Goal: Information Seeking & Learning: Find specific fact

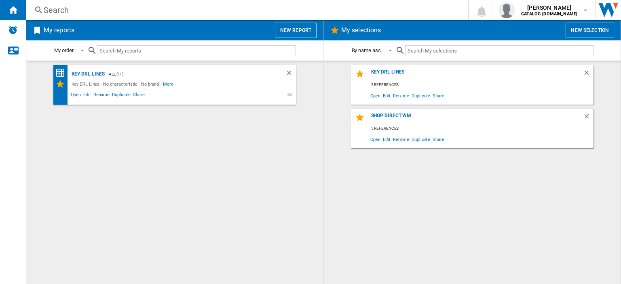
click at [51, 10] on div "Search" at bounding box center [245, 9] width 403 height 11
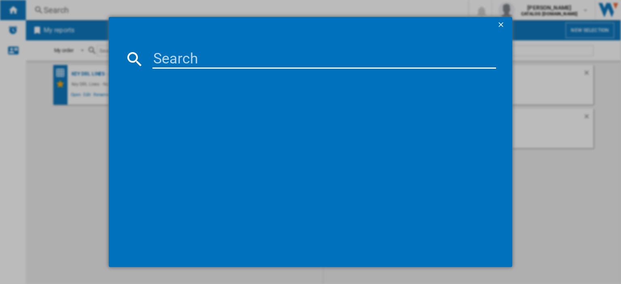
paste input "DIN15X20"
type input "DIN15X20"
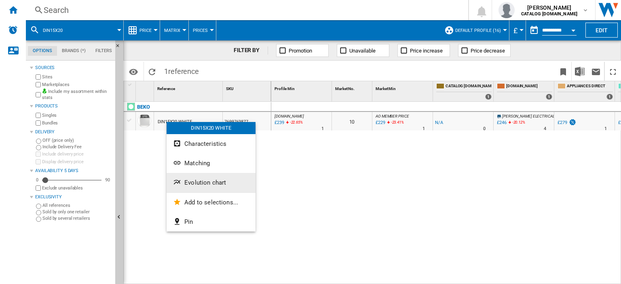
click at [214, 187] on button "Evolution chart" at bounding box center [210, 182] width 89 height 19
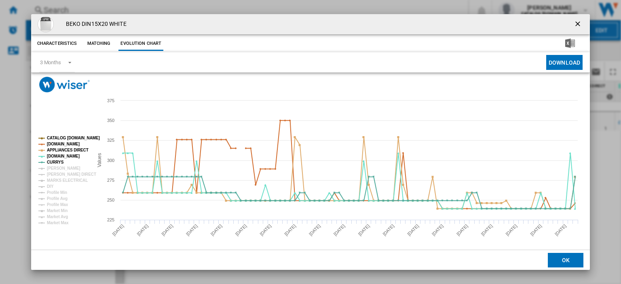
click at [573, 24] on ng-md-icon "getI18NText('BUTTONS.CLOSE_DIALOG')" at bounding box center [578, 25] width 10 height 10
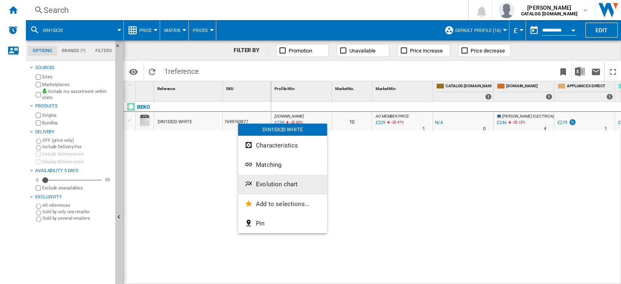
click at [278, 183] on span "Evolution chart" at bounding box center [277, 184] width 42 height 7
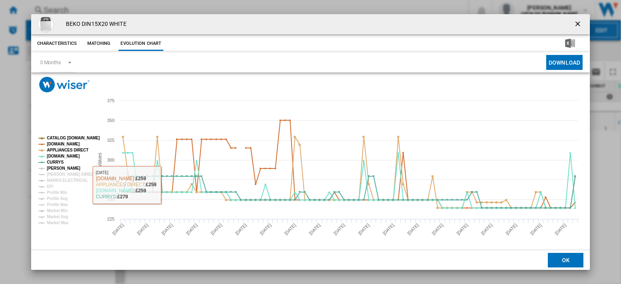
click at [57, 168] on tspan "[PERSON_NAME]" at bounding box center [64, 168] width 34 height 4
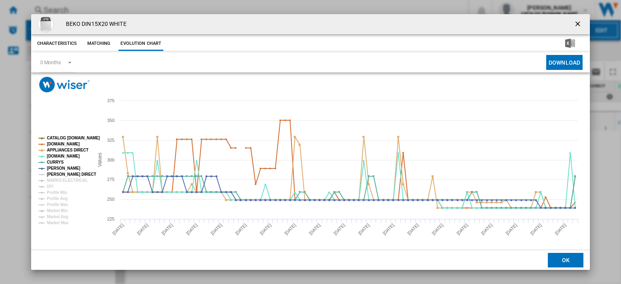
click at [59, 172] on tspan "[PERSON_NAME] DIRECT" at bounding box center [71, 174] width 49 height 4
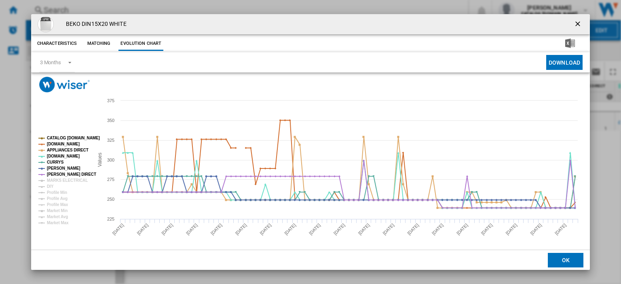
click at [59, 176] on tspan "[PERSON_NAME] DIRECT" at bounding box center [71, 174] width 49 height 4
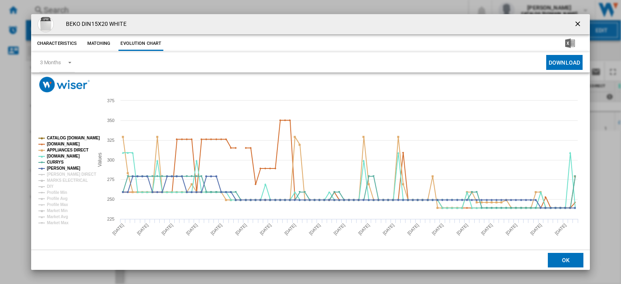
click at [60, 173] on tspan "[PERSON_NAME] DIRECT" at bounding box center [71, 174] width 49 height 4
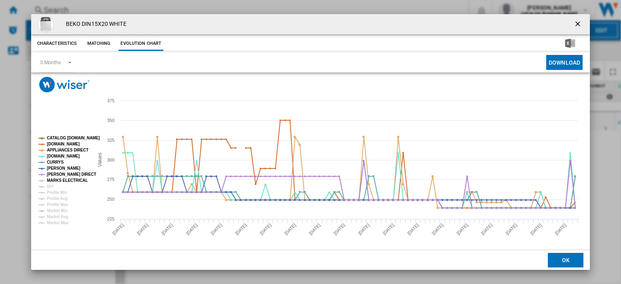
click at [61, 179] on tspan "MARKS ELECTRICAL" at bounding box center [67, 180] width 41 height 4
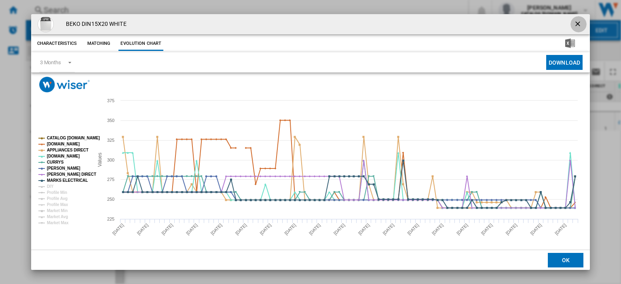
click at [575, 24] on ng-md-icon "getI18NText('BUTTONS.CLOSE_DIALOG')" at bounding box center [578, 25] width 10 height 10
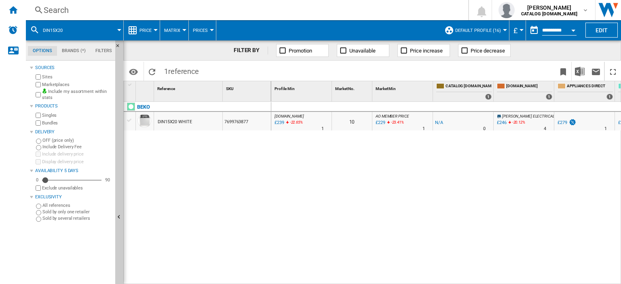
click at [50, 11] on div "Search" at bounding box center [245, 9] width 403 height 11
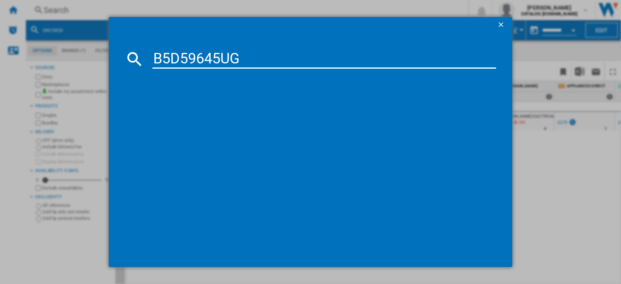
type input "B5D59645UG"
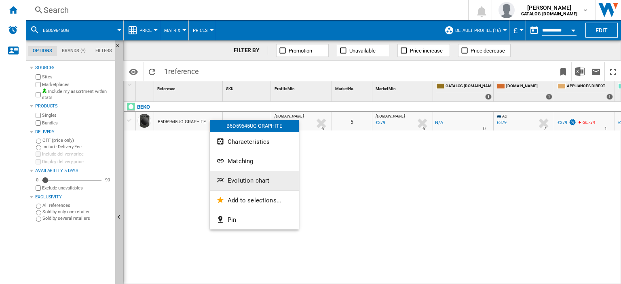
click at [244, 183] on span "Evolution chart" at bounding box center [248, 180] width 42 height 7
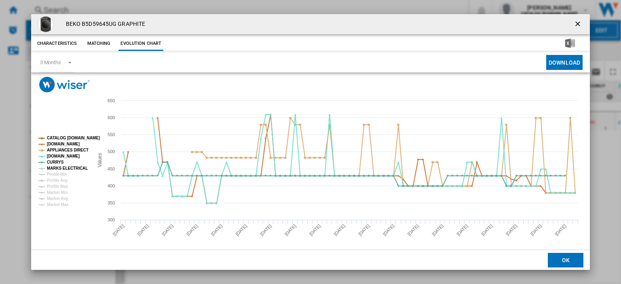
click at [53, 167] on tspan "MARKS ELECTRICAL" at bounding box center [67, 168] width 41 height 4
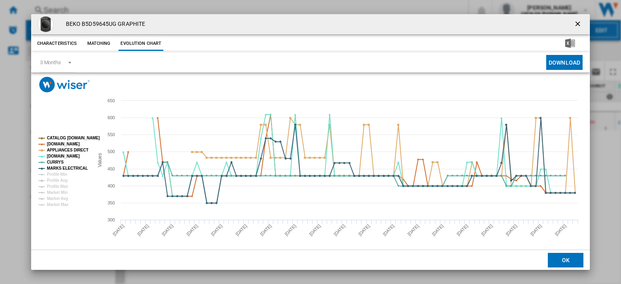
click at [575, 25] on ng-md-icon "getI18NText('BUTTONS.CLOSE_DIALOG')" at bounding box center [578, 25] width 10 height 10
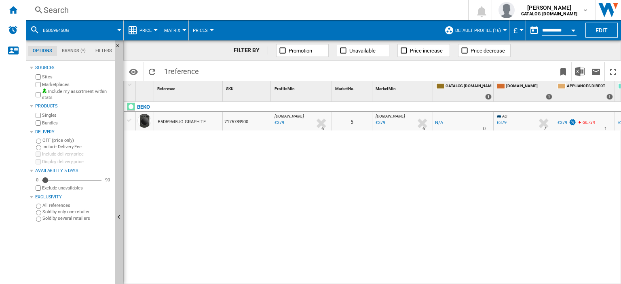
click at [53, 10] on div "Search" at bounding box center [245, 9] width 403 height 11
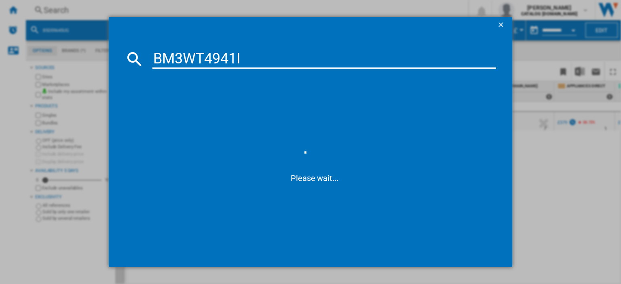
type input "BM3WT4941Ia"
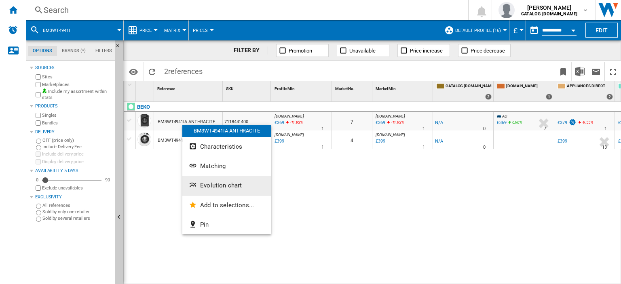
click at [214, 187] on span "Evolution chart" at bounding box center [221, 185] width 42 height 7
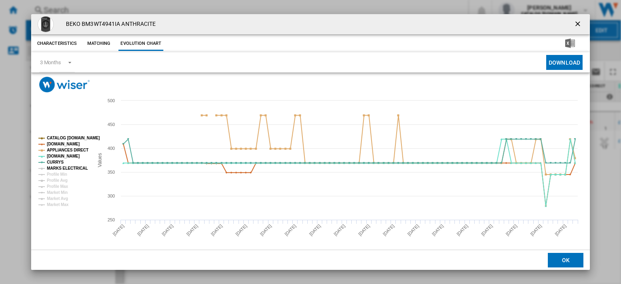
click at [50, 167] on tspan "MARKS ELECTRICAL" at bounding box center [67, 168] width 41 height 4
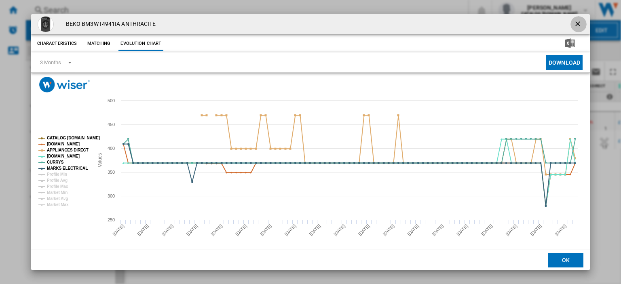
click at [573, 23] on ng-md-icon "getI18NText('BUTTONS.CLOSE_DIALOG')" at bounding box center [578, 25] width 10 height 10
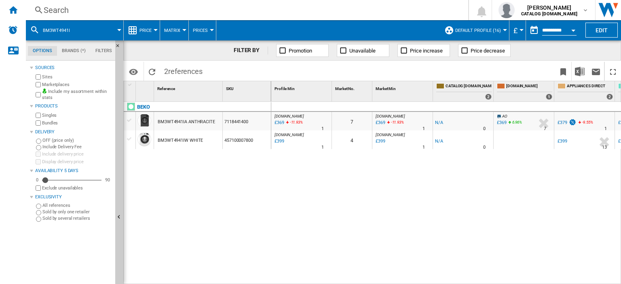
click at [57, 10] on div "Search" at bounding box center [245, 9] width 403 height 11
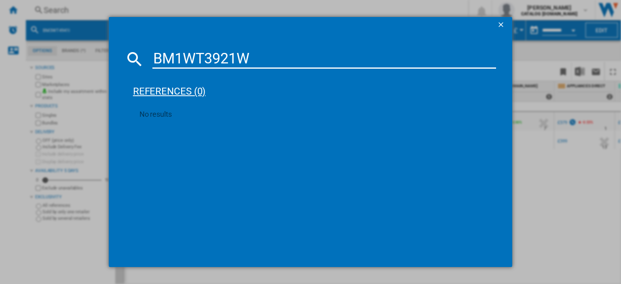
type input "BM1WT3921"
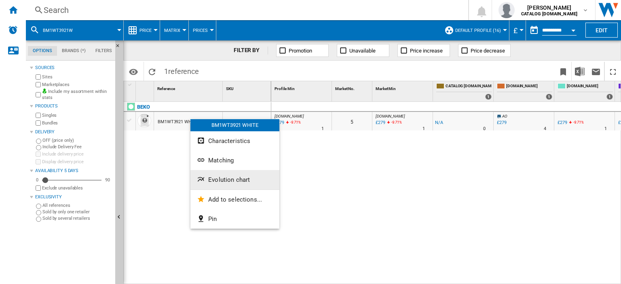
click at [223, 179] on span "Evolution chart" at bounding box center [229, 179] width 42 height 7
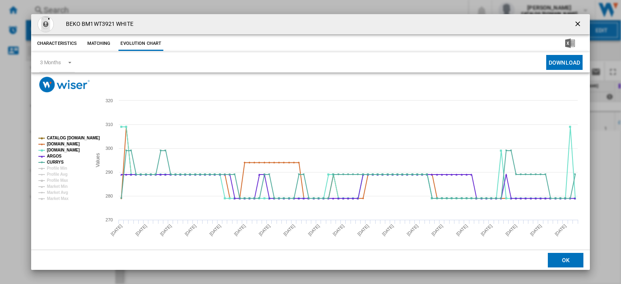
click at [573, 23] on ng-md-icon "getI18NText('BUTTONS.CLOSE_DIALOG')" at bounding box center [578, 25] width 10 height 10
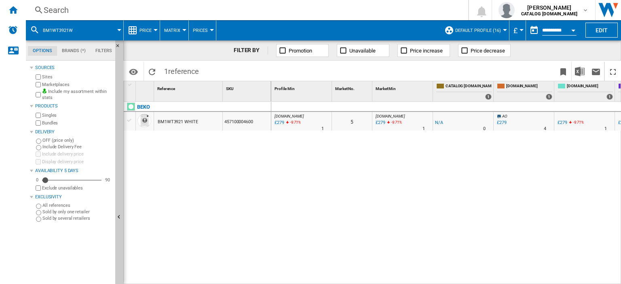
click at [58, 12] on div "Search" at bounding box center [245, 9] width 403 height 11
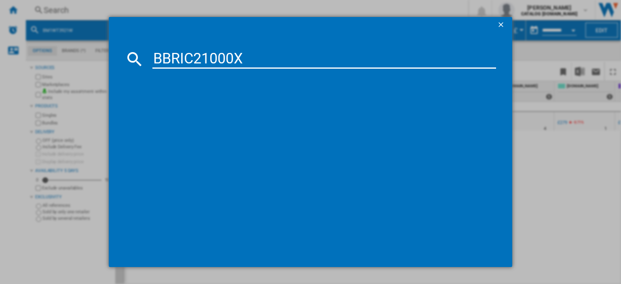
type input "BBRIC21000X"
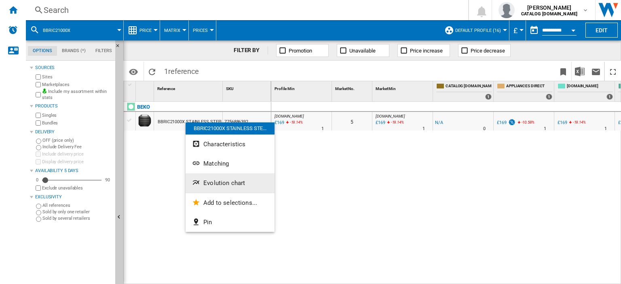
click at [221, 183] on span "Evolution chart" at bounding box center [224, 182] width 42 height 7
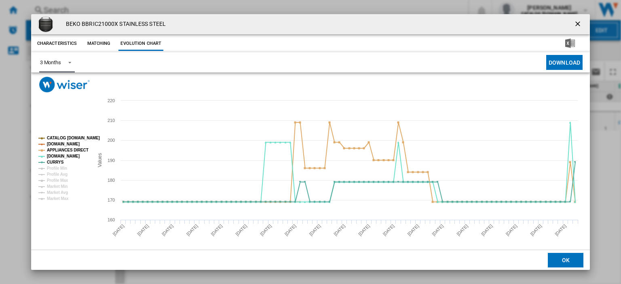
click at [62, 61] on md-select-value "3 Months" at bounding box center [57, 63] width 36 height 20
click at [57, 80] on div "6 Months" at bounding box center [50, 81] width 21 height 7
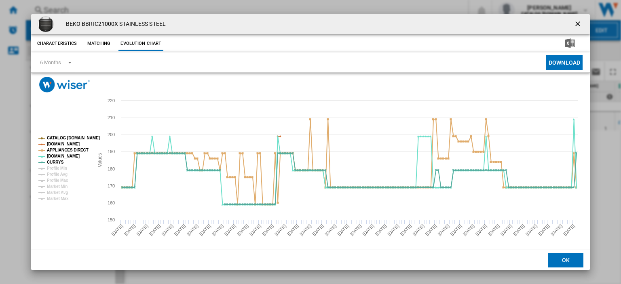
click at [573, 23] on ng-md-icon "getI18NText('BUTTONS.CLOSE_DIALOG')" at bounding box center [578, 25] width 10 height 10
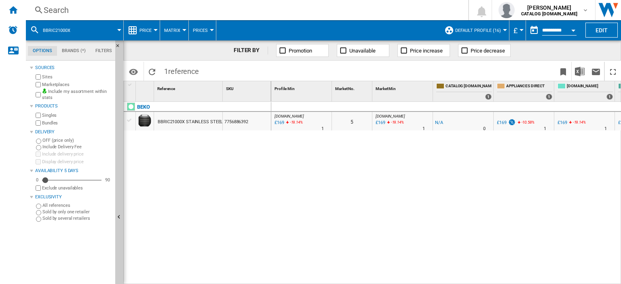
click at [55, 10] on div "Search" at bounding box center [245, 9] width 403 height 11
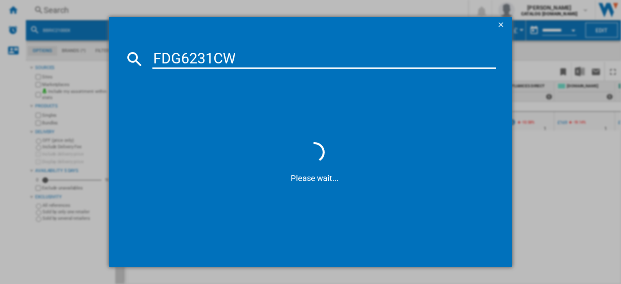
type input "FDG6231C"
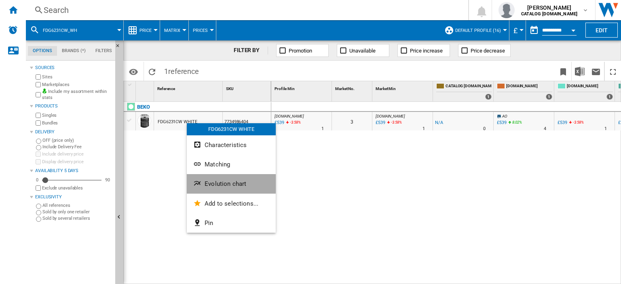
click at [222, 184] on span "Evolution chart" at bounding box center [225, 183] width 42 height 7
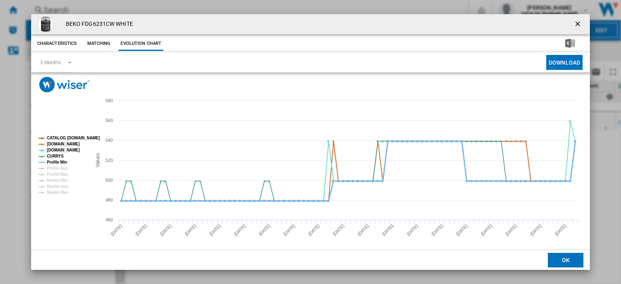
click at [59, 160] on tspan "Profile Min" at bounding box center [57, 162] width 20 height 4
click at [574, 24] on ng-md-icon "getI18NText('BUTTONS.CLOSE_DIALOG')" at bounding box center [578, 25] width 10 height 10
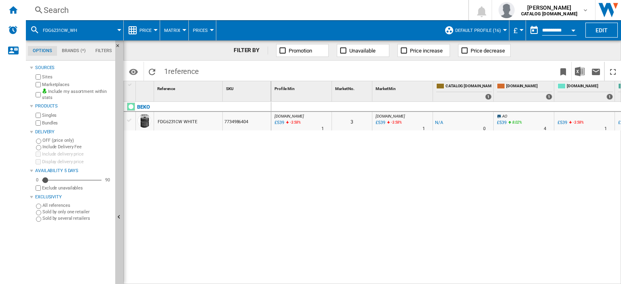
click at [51, 11] on div "Search" at bounding box center [245, 9] width 403 height 11
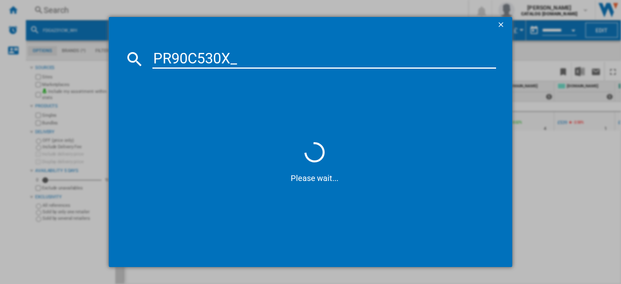
type input "PR90C530X"
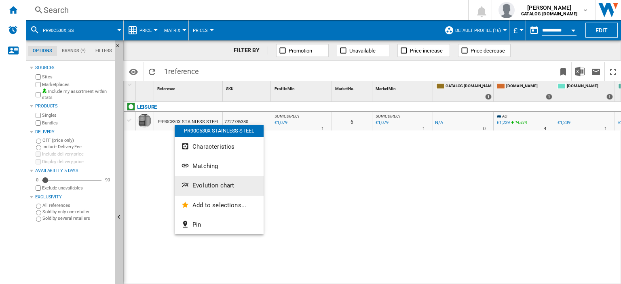
click at [208, 190] on button "Evolution chart" at bounding box center [219, 185] width 89 height 19
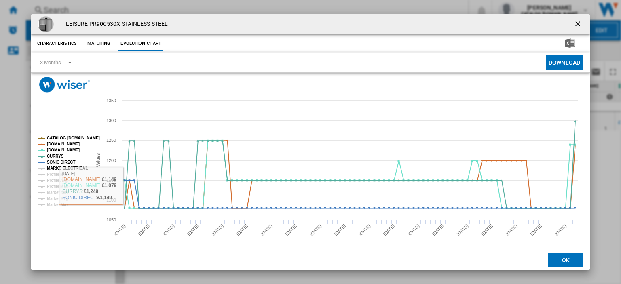
click at [57, 167] on tspan "MARKS ELECTRICAL" at bounding box center [67, 168] width 41 height 4
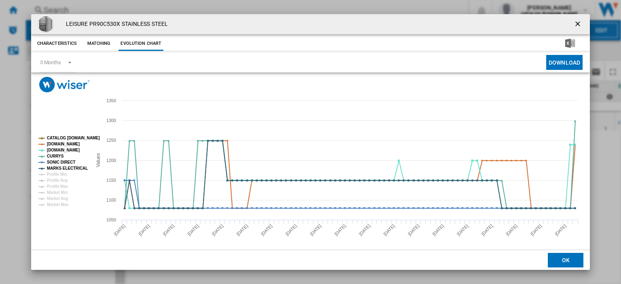
click at [57, 167] on tspan "MARKS ELECTRICAL" at bounding box center [67, 168] width 41 height 4
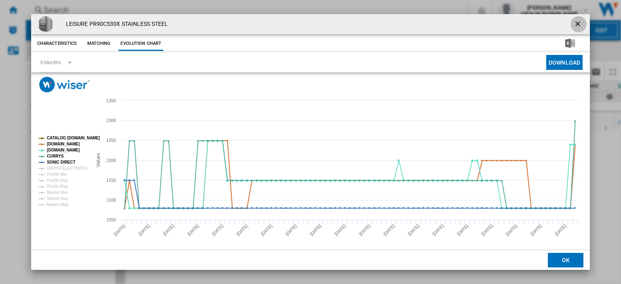
click at [575, 24] on ng-md-icon "getI18NText('BUTTONS.CLOSE_DIALOG')" at bounding box center [578, 25] width 10 height 10
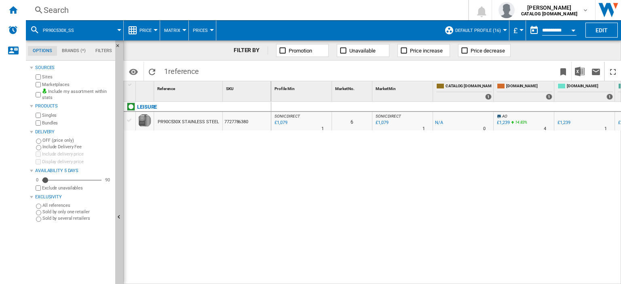
click at [53, 11] on div "Search" at bounding box center [245, 9] width 403 height 11
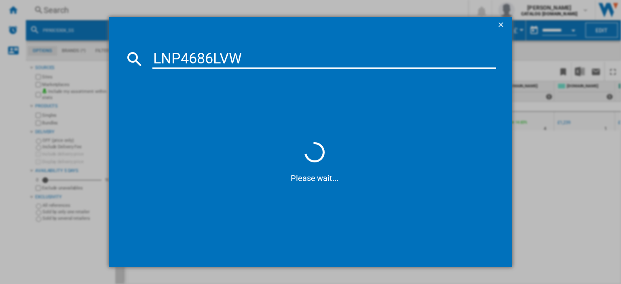
type input "LNP4686LVW"
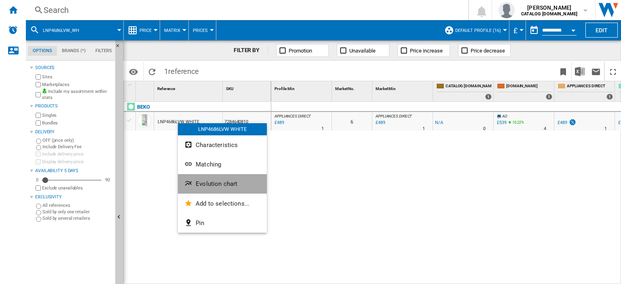
click at [207, 190] on button "Evolution chart" at bounding box center [222, 183] width 89 height 19
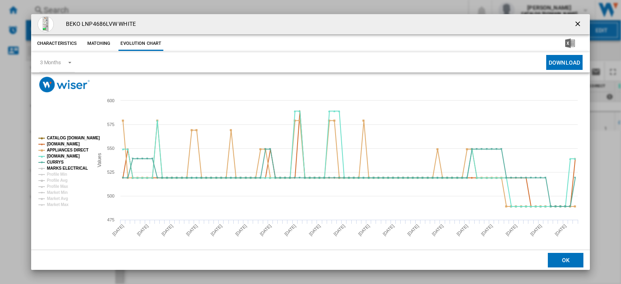
click at [54, 166] on tspan "MARKS ELECTRICAL" at bounding box center [67, 168] width 41 height 4
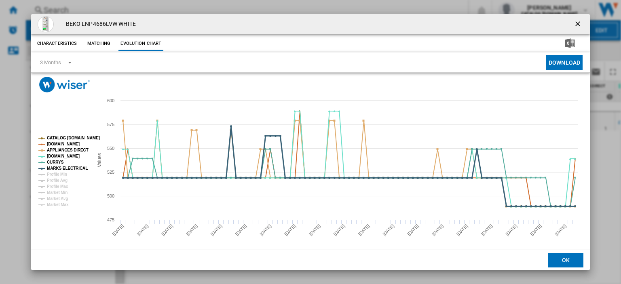
click at [58, 169] on tspan "MARKS ELECTRICAL" at bounding box center [67, 168] width 41 height 4
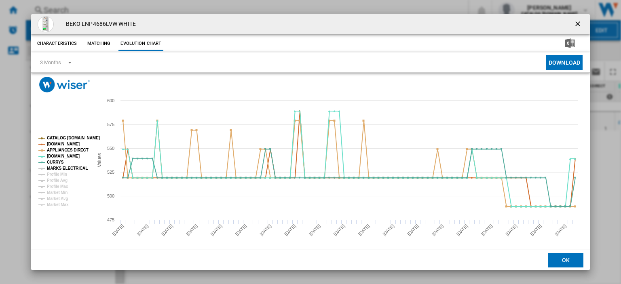
click at [70, 167] on tspan "MARKS ELECTRICAL" at bounding box center [67, 168] width 41 height 4
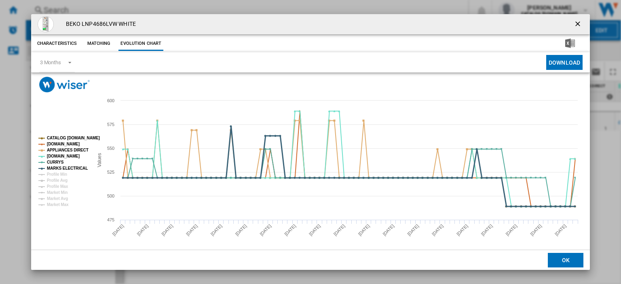
click at [70, 167] on tspan "MARKS ELECTRICAL" at bounding box center [67, 168] width 41 height 4
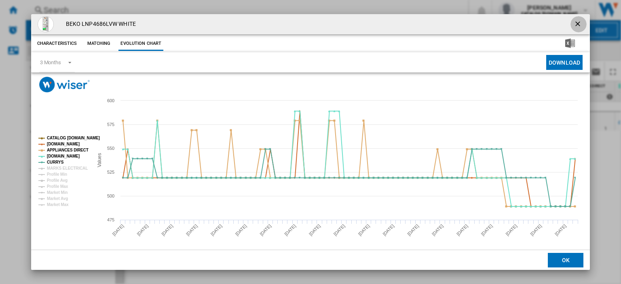
click at [576, 27] on ng-md-icon "getI18NText('BUTTONS.CLOSE_DIALOG')" at bounding box center [578, 25] width 10 height 10
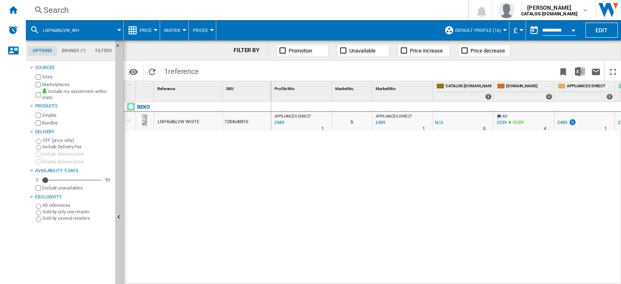
click at [53, 13] on div "Search" at bounding box center [245, 9] width 403 height 11
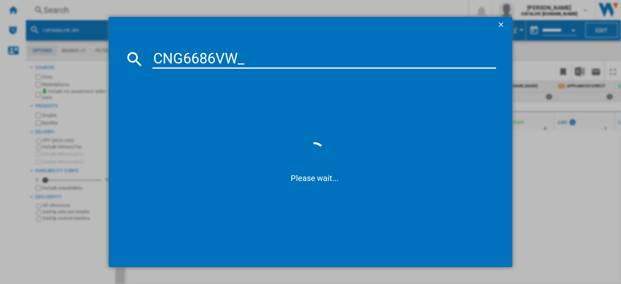
type input "CNG6686VW"
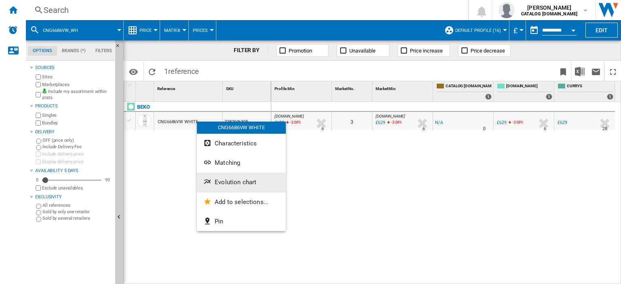
click at [238, 181] on span "Evolution chart" at bounding box center [236, 182] width 42 height 7
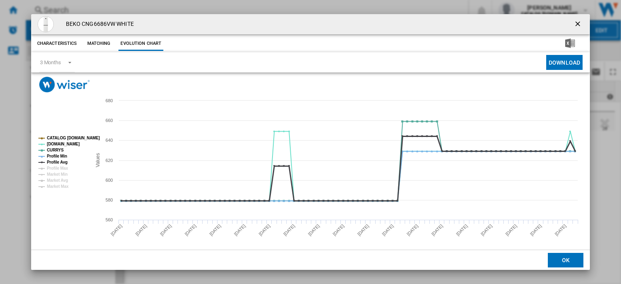
click at [54, 161] on tspan "Profile Avg" at bounding box center [57, 162] width 21 height 4
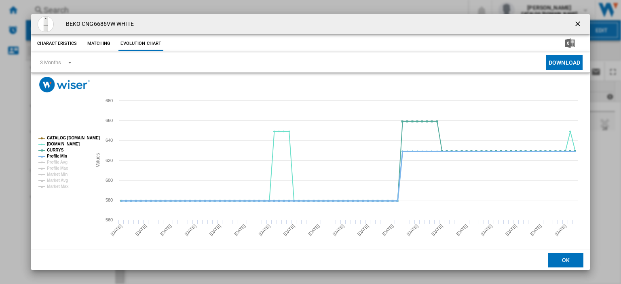
click at [55, 156] on tspan "Profile Min" at bounding box center [57, 156] width 20 height 4
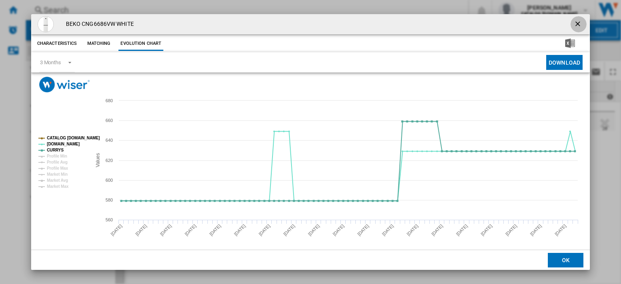
click at [575, 23] on ng-md-icon "getI18NText('BUTTONS.CLOSE_DIALOG')" at bounding box center [578, 25] width 10 height 10
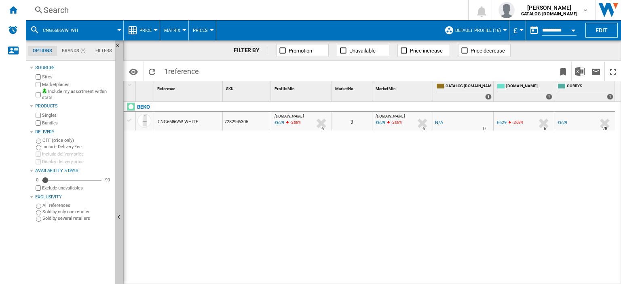
click at [59, 9] on div "Search" at bounding box center [245, 9] width 403 height 11
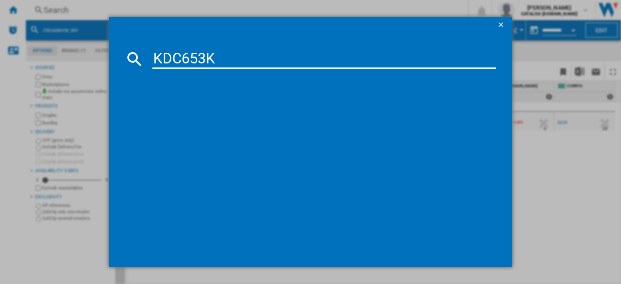
type input "KDC653K"
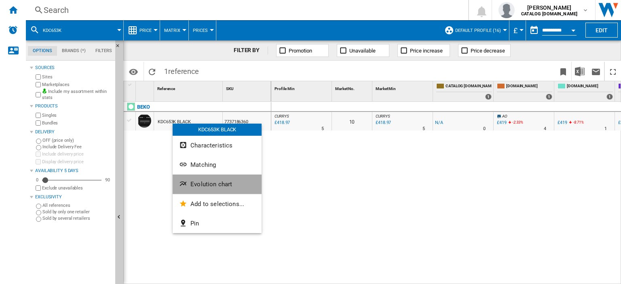
click at [214, 187] on span "Evolution chart" at bounding box center [211, 184] width 42 height 7
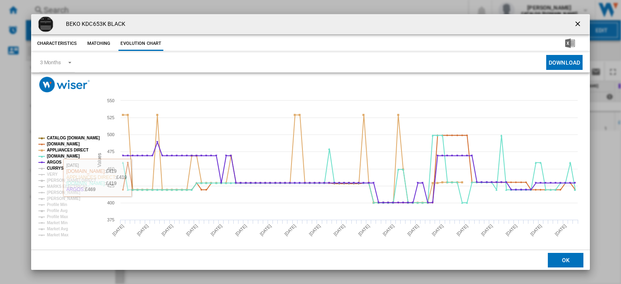
click at [53, 168] on tspan "CURRYS" at bounding box center [55, 168] width 17 height 4
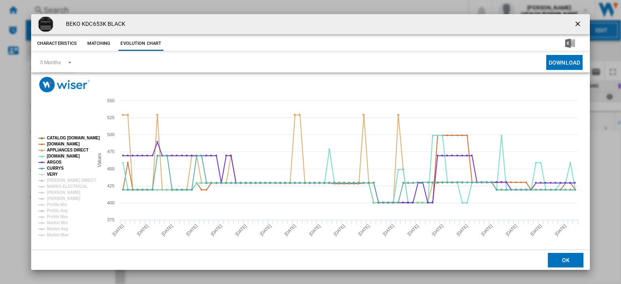
click at [52, 174] on tspan "VERY" at bounding box center [52, 174] width 11 height 4
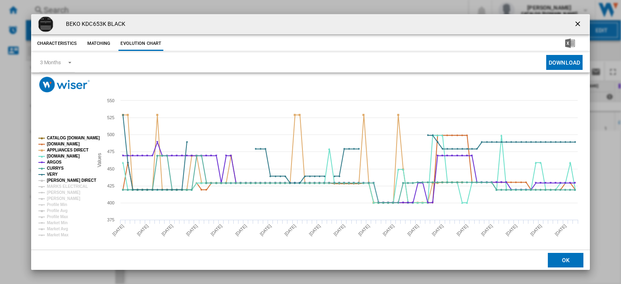
click at [53, 180] on tspan "[PERSON_NAME] DIRECT" at bounding box center [71, 180] width 49 height 4
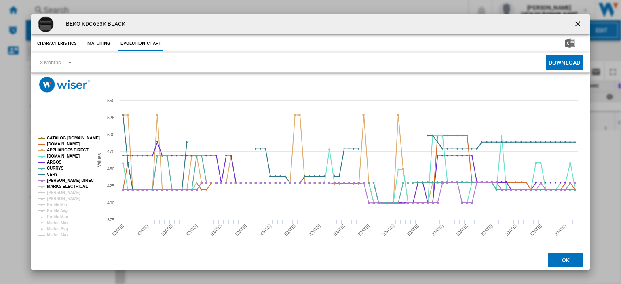
click at [53, 184] on tspan "MARKS ELECTRICAL" at bounding box center [67, 186] width 41 height 4
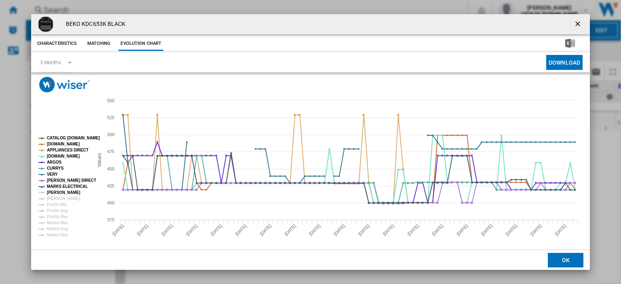
click at [63, 193] on tspan "[PERSON_NAME]" at bounding box center [64, 192] width 34 height 4
click at [573, 24] on ng-md-icon "getI18NText('BUTTONS.CLOSE_DIALOG')" at bounding box center [578, 25] width 10 height 10
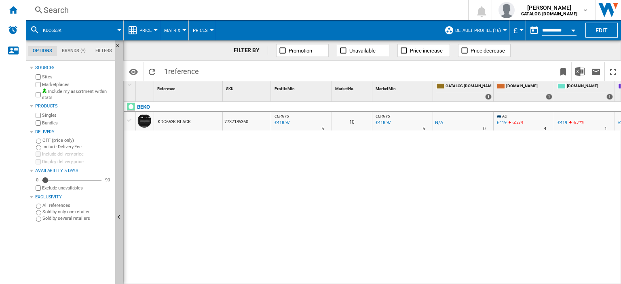
click at [383, 123] on div "£418.97" at bounding box center [382, 123] width 17 height 8
click at [52, 8] on div "Search" at bounding box center [245, 9] width 403 height 11
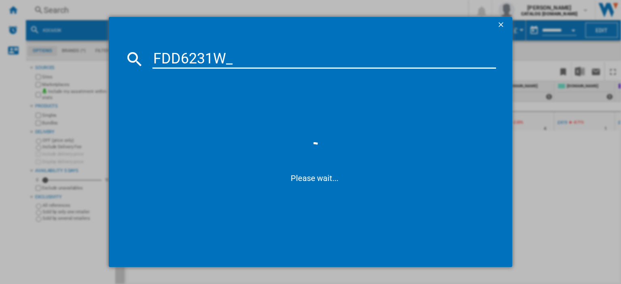
type input "FDD6231W"
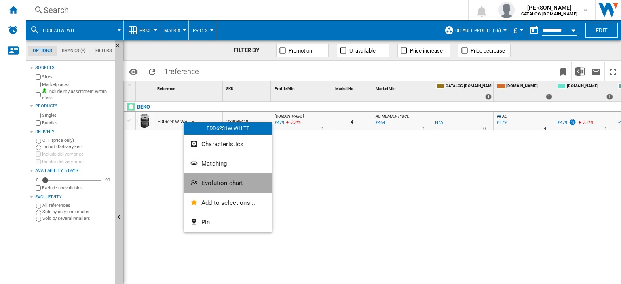
click at [230, 183] on span "Evolution chart" at bounding box center [222, 182] width 42 height 7
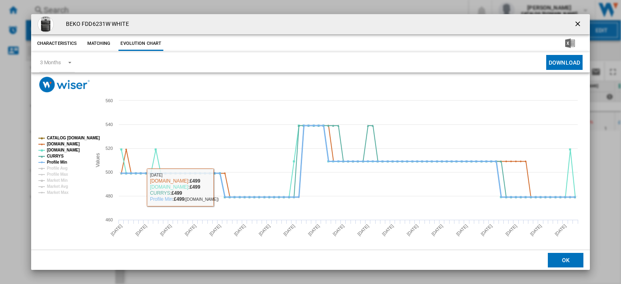
click at [56, 160] on tspan "Profile Min" at bounding box center [57, 162] width 20 height 4
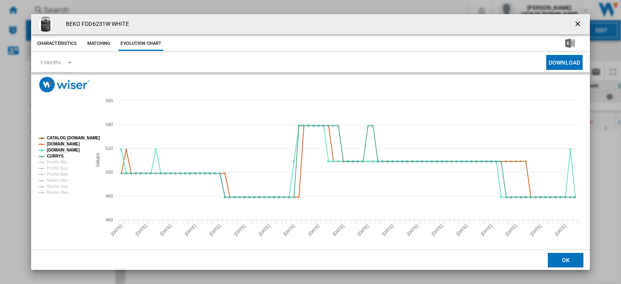
click at [573, 26] on ng-md-icon "getI18NText('BUTTONS.CLOSE_DIALOG')" at bounding box center [578, 25] width 10 height 10
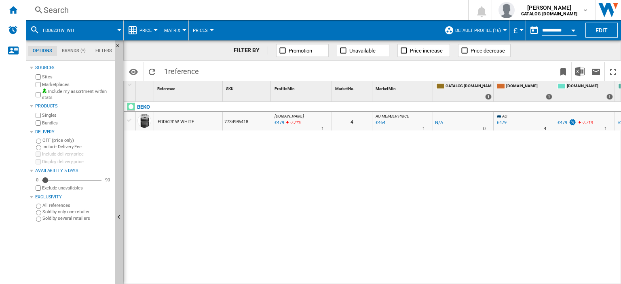
scroll to position [0, 54]
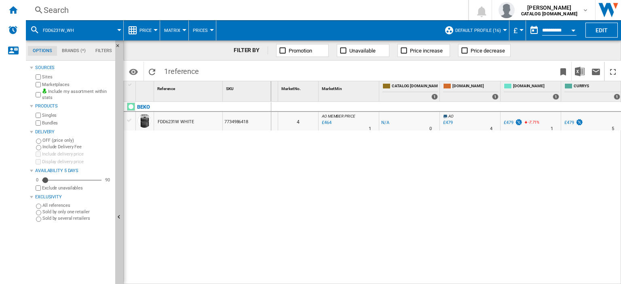
click at [567, 121] on div "£479" at bounding box center [569, 122] width 10 height 5
click at [55, 11] on div "Search" at bounding box center [245, 9] width 403 height 11
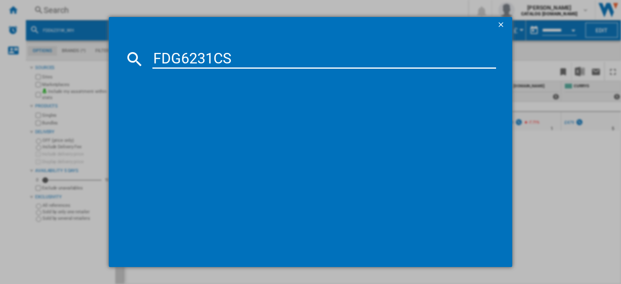
type input "FDG6231CS"
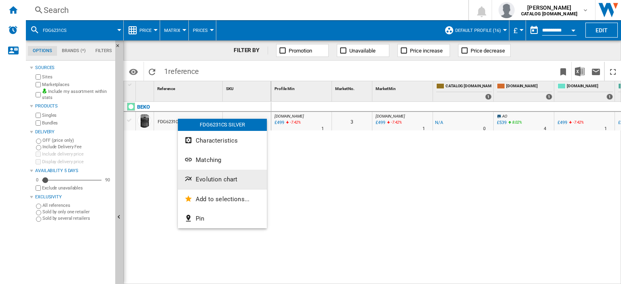
click at [205, 176] on span "Evolution chart" at bounding box center [217, 179] width 42 height 7
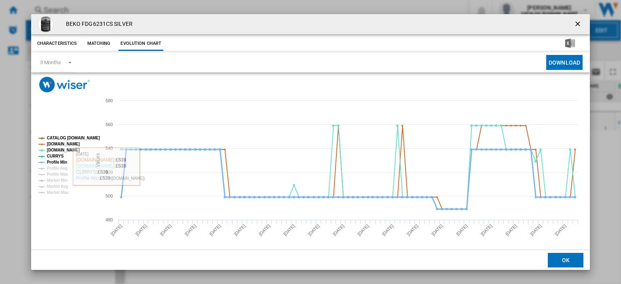
click at [51, 161] on tspan "Profile Min" at bounding box center [57, 162] width 20 height 4
